Goal: Navigation & Orientation: Find specific page/section

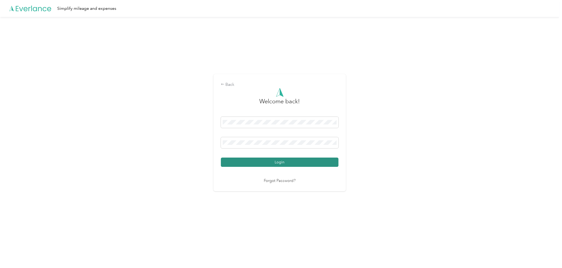
click at [284, 163] on button "Login" at bounding box center [279, 161] width 117 height 9
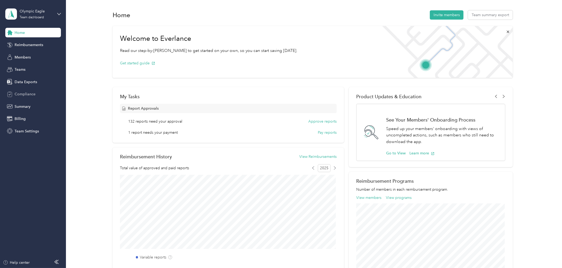
click at [20, 93] on span "Compliance" at bounding box center [25, 94] width 21 height 6
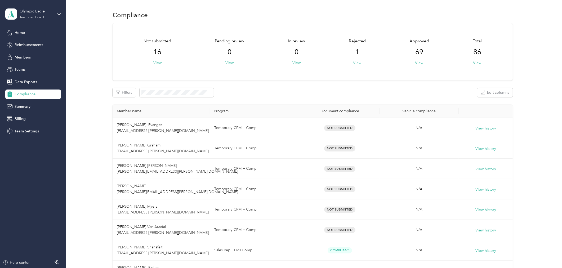
click at [358, 62] on button "View" at bounding box center [357, 63] width 8 height 6
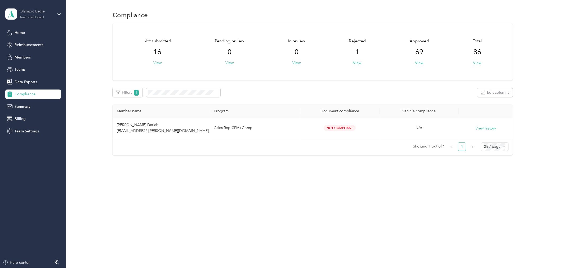
click at [32, 16] on div "Team dashboard" at bounding box center [32, 17] width 24 height 3
click at [29, 68] on div "Log out" at bounding box center [20, 66] width 20 height 6
